Goal: Check status: Check status

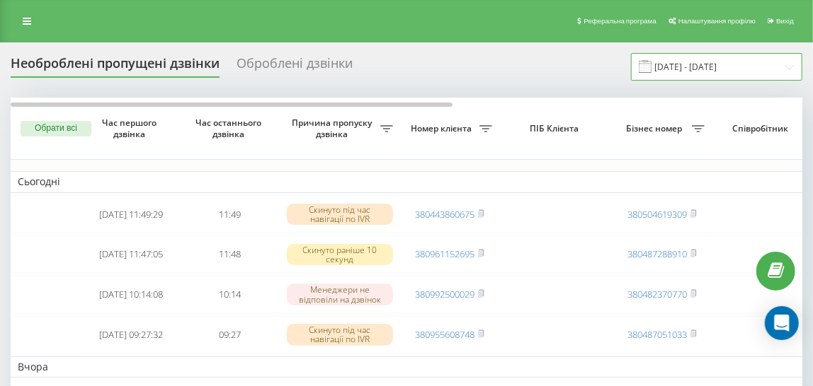
click at [671, 62] on input "[DATE] - [DATE]" at bounding box center [716, 67] width 171 height 28
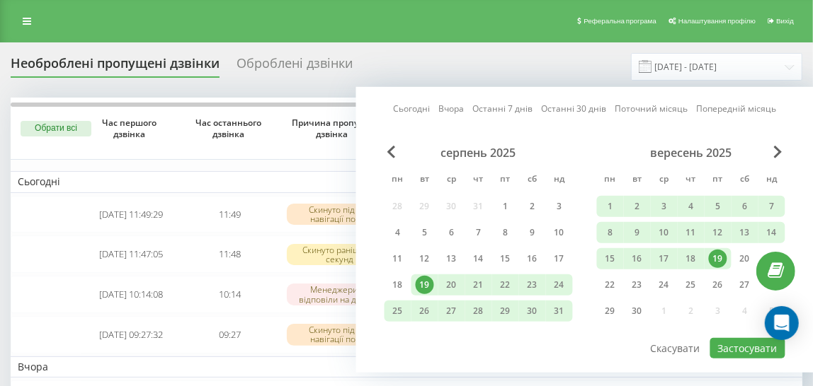
click at [718, 253] on div "19" at bounding box center [718, 259] width 18 height 18
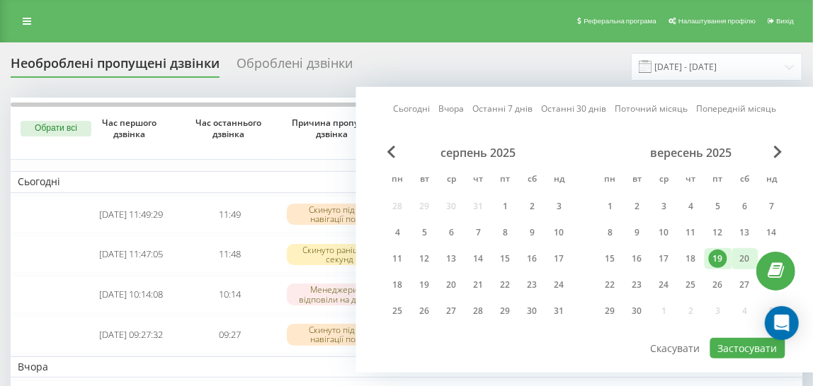
click at [742, 258] on div "20" at bounding box center [744, 259] width 18 height 18
click at [735, 345] on button "Застосувати" at bounding box center [747, 348] width 75 height 21
type input "[DATE] - [DATE]"
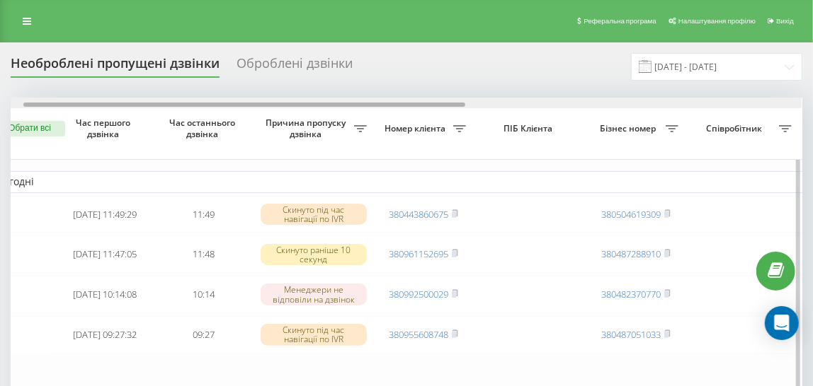
scroll to position [0, 25]
drag, startPoint x: 338, startPoint y: 105, endPoint x: 353, endPoint y: 115, distance: 17.7
click at [353, 115] on div "Обрати всі Час першого дзвінка Час останнього дзвінка Причина пропуску дзвінка …" at bounding box center [406, 276] width 791 height 357
